Goal: Find specific page/section: Find specific page/section

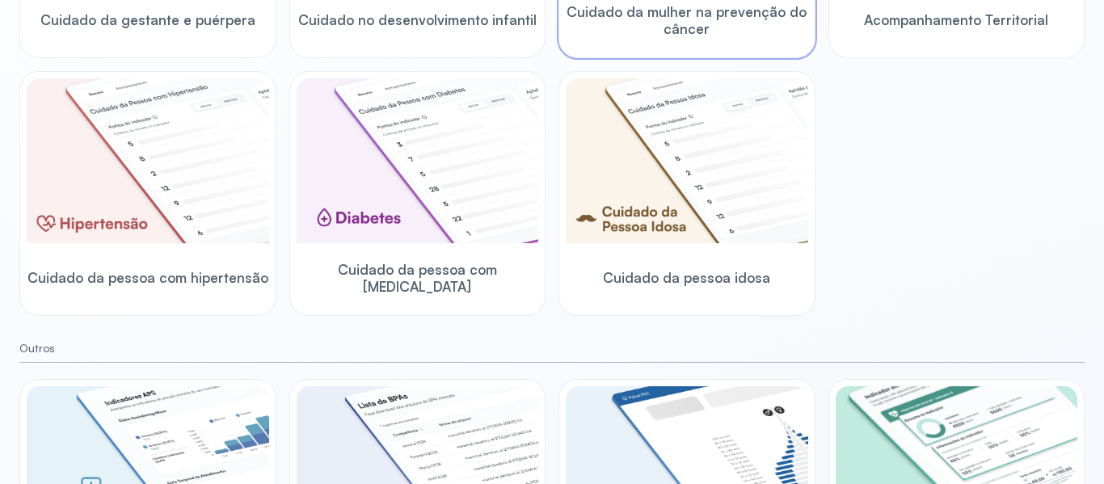
scroll to position [559, 0]
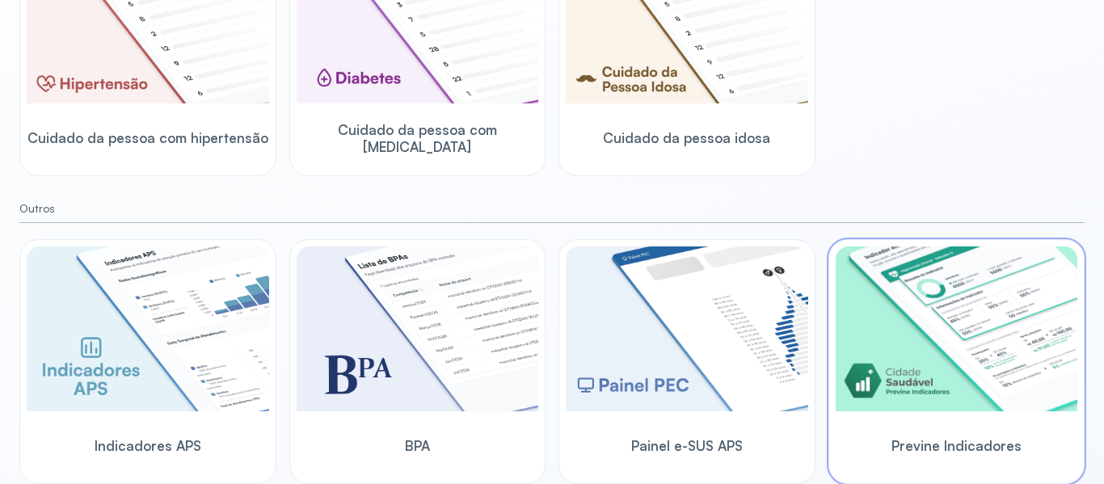
click at [942, 328] on img at bounding box center [957, 329] width 243 height 165
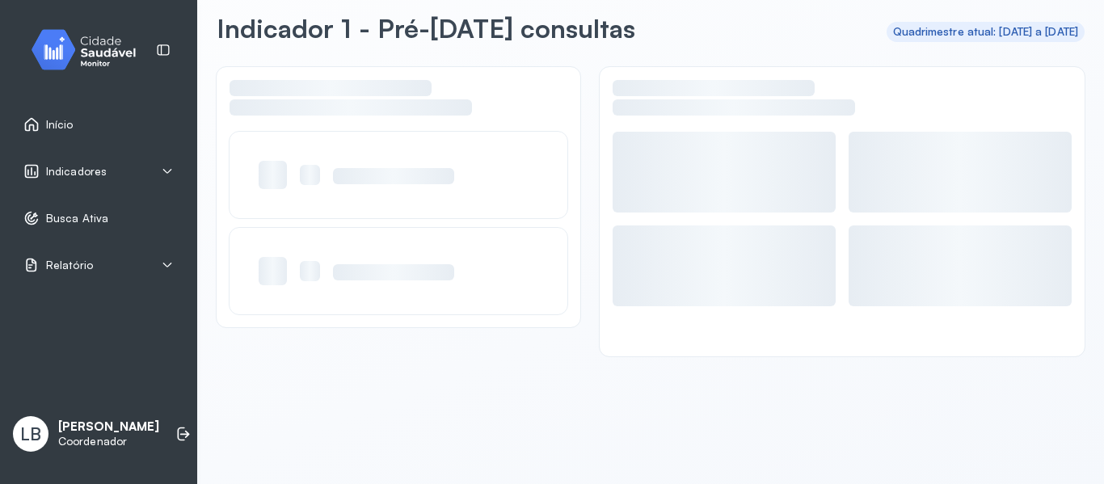
scroll to position [73, 0]
click at [83, 214] on span "Busca Ativa" at bounding box center [77, 219] width 62 height 14
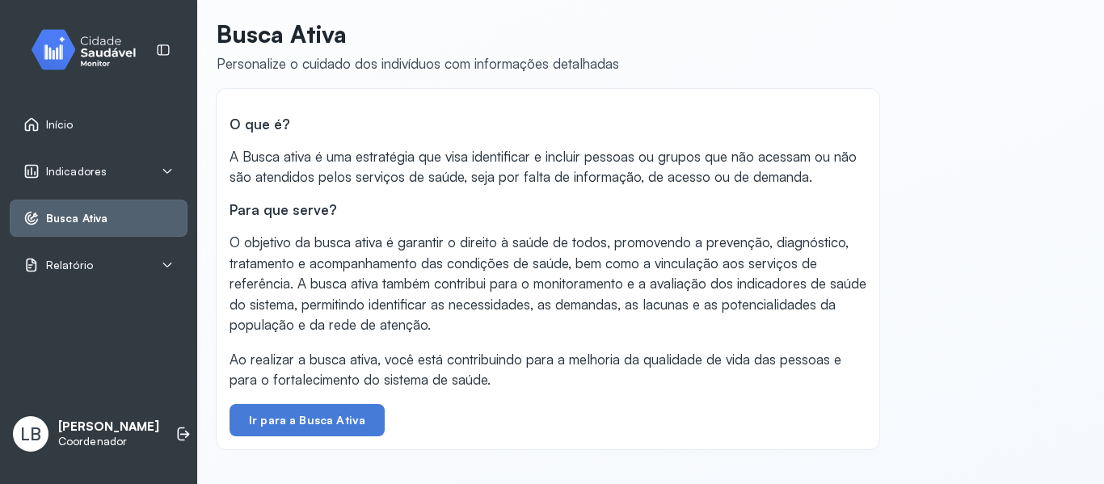
click at [112, 279] on div "Relatório" at bounding box center [99, 265] width 178 height 37
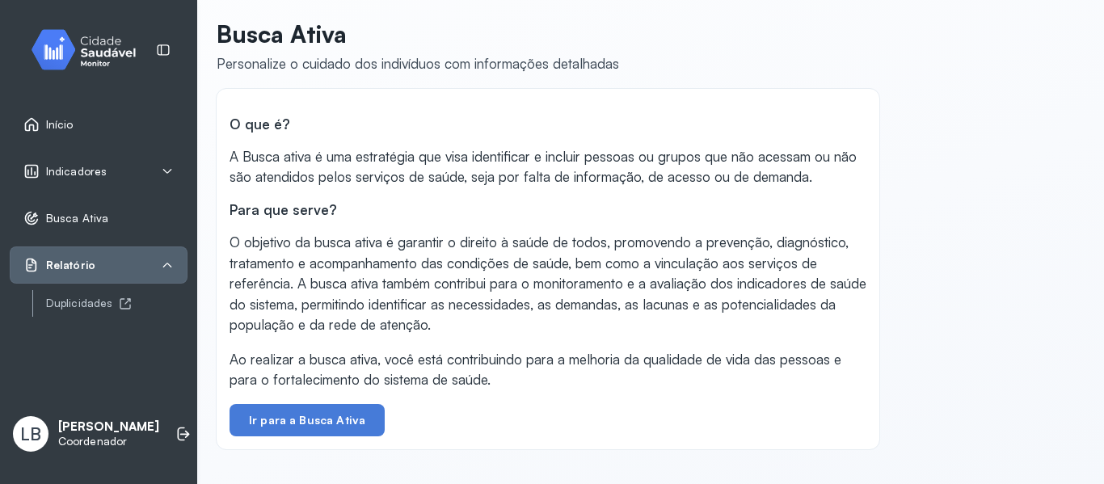
click at [54, 185] on div "Indicadores" at bounding box center [99, 171] width 178 height 37
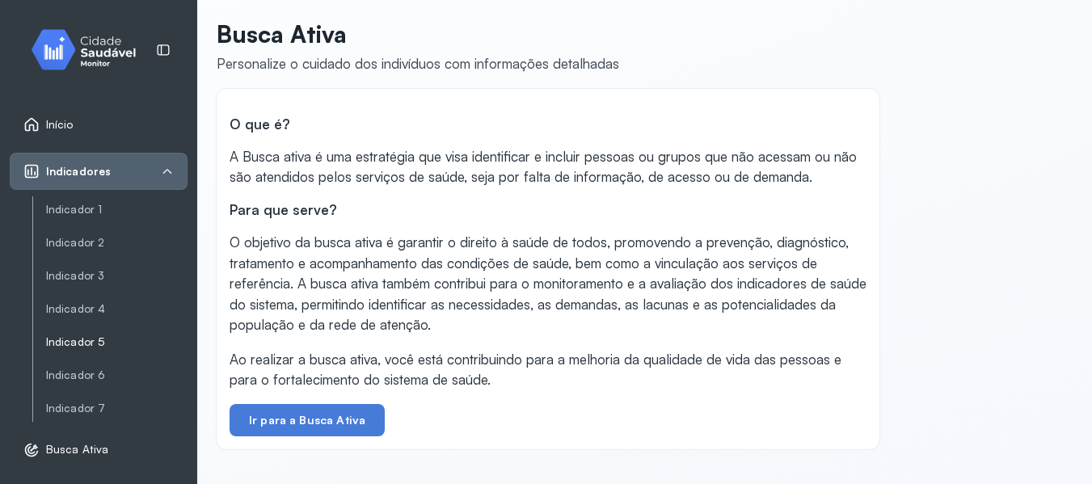
click at [120, 343] on link "Indicador 5" at bounding box center [116, 342] width 141 height 14
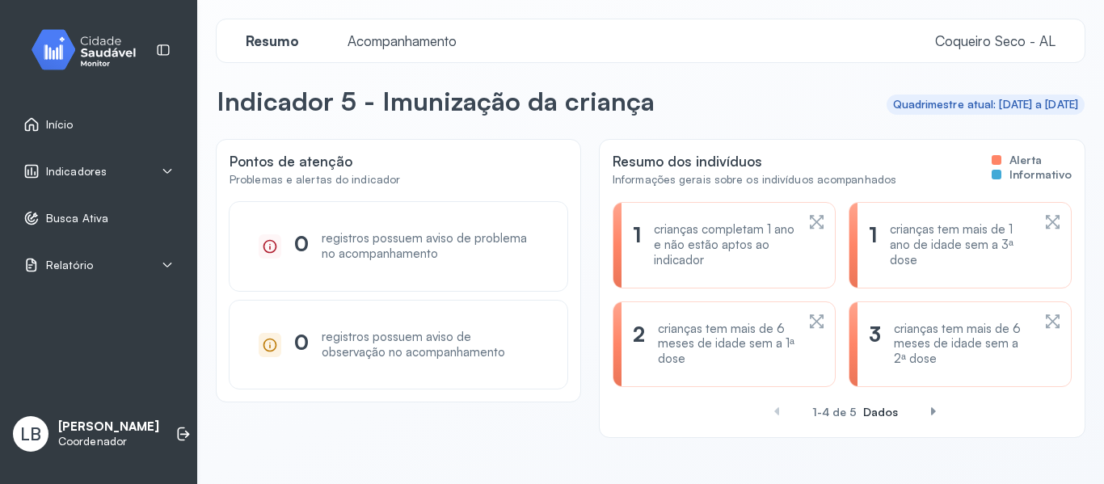
click at [927, 410] on span at bounding box center [934, 412] width 26 height 26
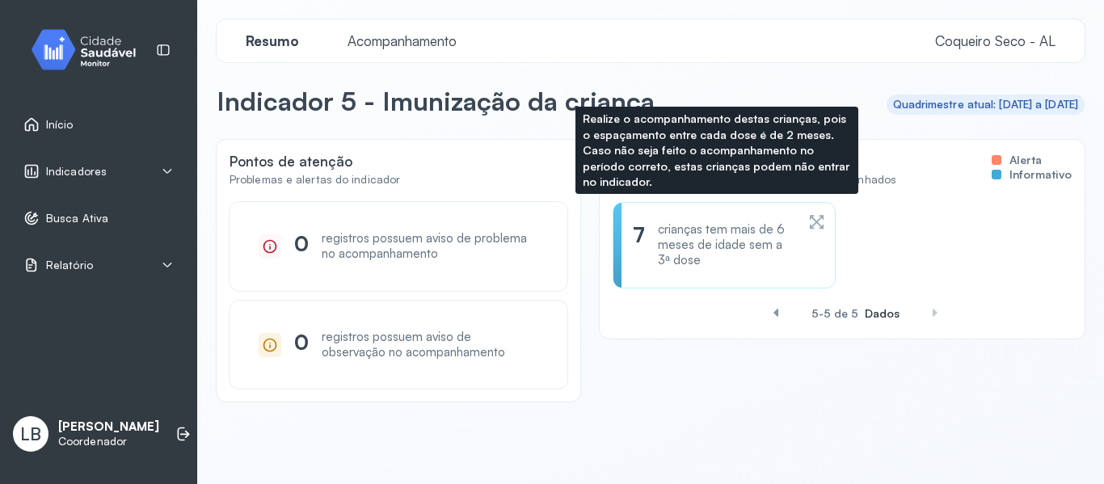
click at [746, 230] on div "crianças tem mais de 6 meses de idade sem a 3ª dose" at bounding box center [726, 244] width 137 height 45
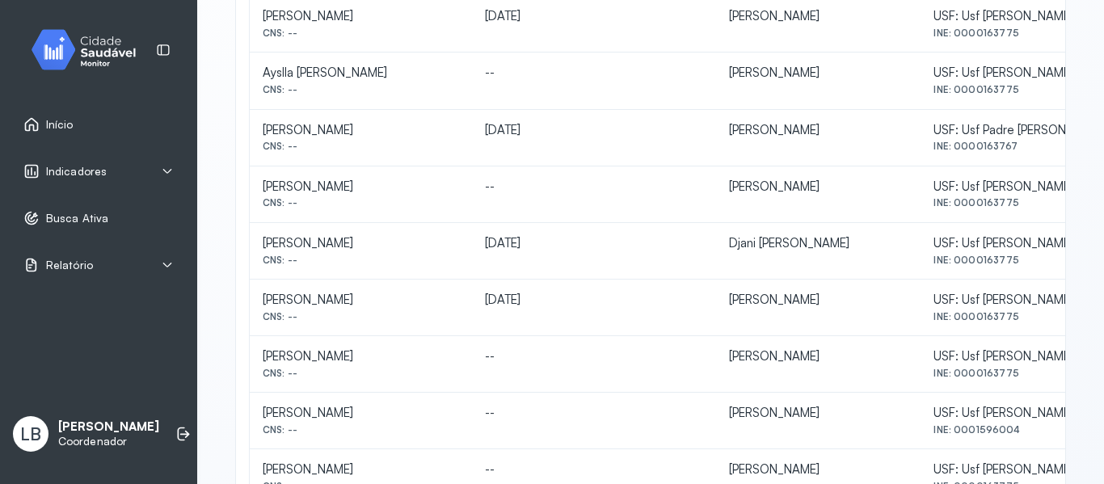
scroll to position [604, 0]
